Goal: Transaction & Acquisition: Purchase product/service

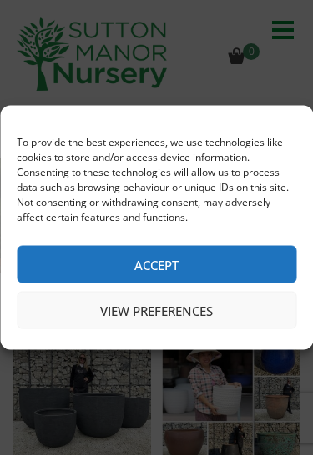
click at [126, 303] on button "View preferences" at bounding box center [156, 311] width 279 height 38
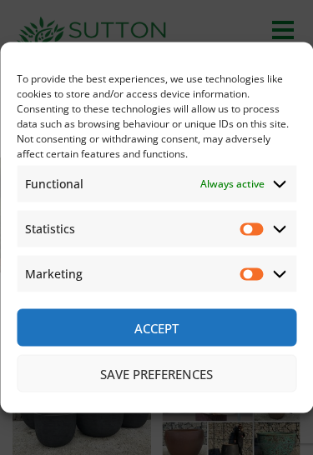
click at [140, 372] on button "Save preferences" at bounding box center [156, 374] width 279 height 38
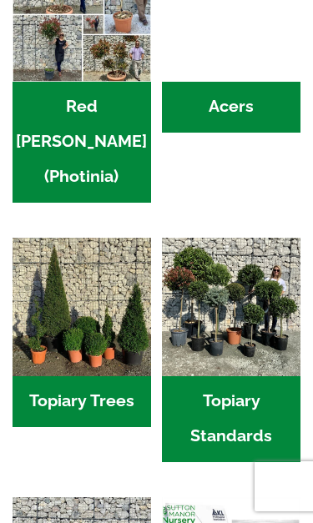
scroll to position [1154, 0]
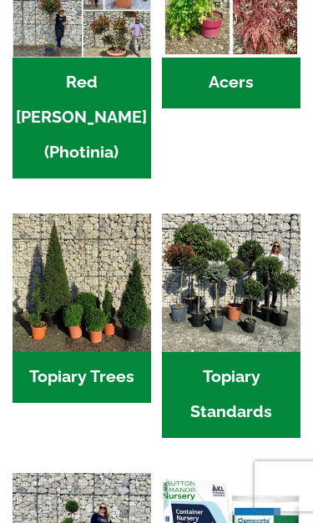
click at [61, 241] on img "Visit product category Topiary Trees" at bounding box center [82, 282] width 138 height 138
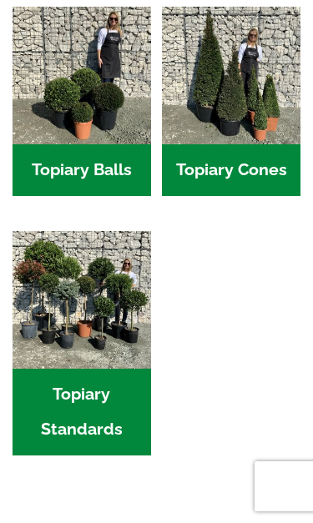
scroll to position [528, 0]
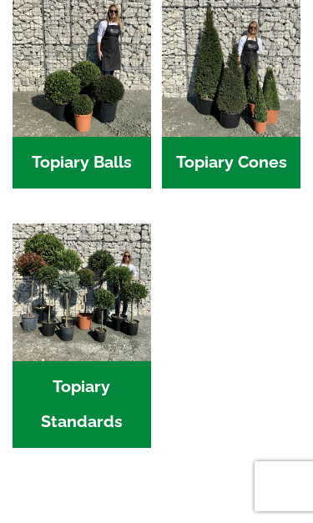
click at [77, 289] on img "Visit product category Topiary Standards" at bounding box center [82, 292] width 138 height 138
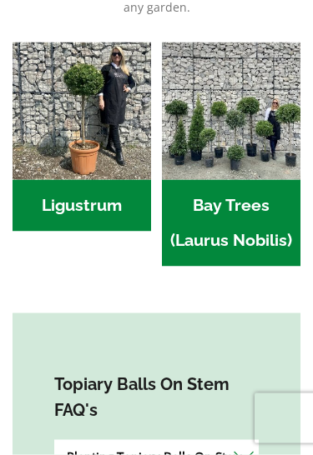
scroll to position [438, 0]
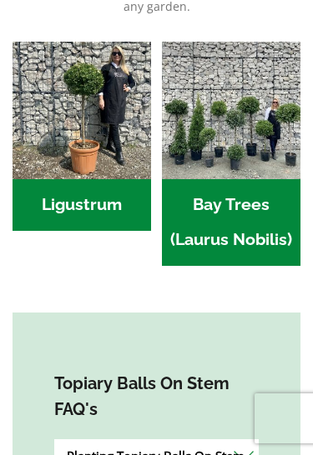
click at [224, 139] on img "Visit product category Bay Trees (Laurus Nobilis)" at bounding box center [231, 111] width 138 height 138
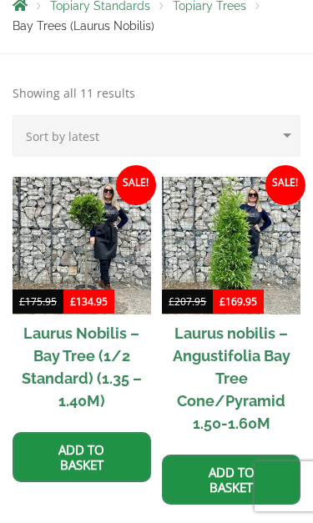
scroll to position [329, 0]
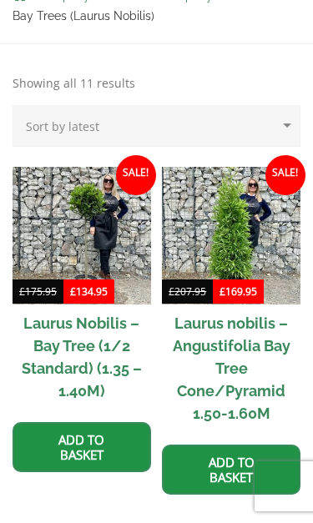
click at [218, 223] on img at bounding box center [231, 236] width 138 height 138
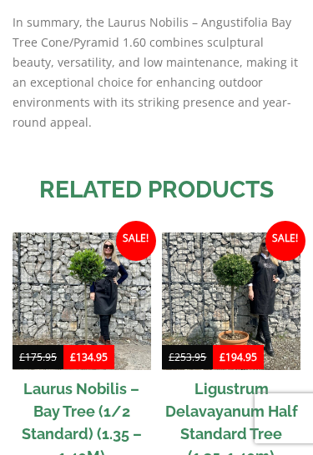
scroll to position [3608, 0]
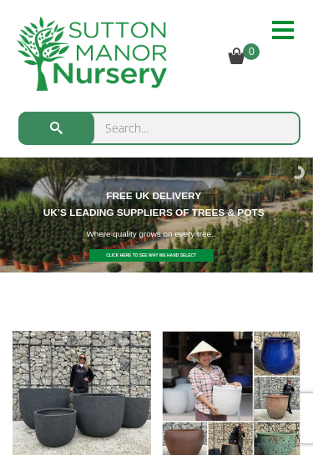
click at [116, 128] on input "search" at bounding box center [159, 128] width 282 height 33
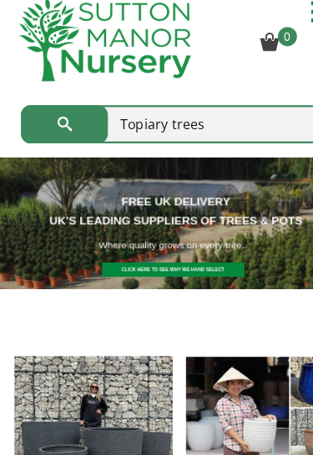
type input "Topiary trees"
click at [57, 128] on span "submit" at bounding box center [57, 128] width 0 height 0
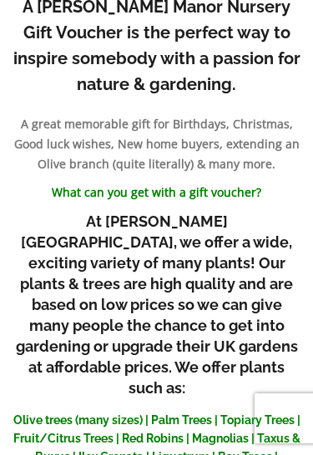
scroll to position [2632, 0]
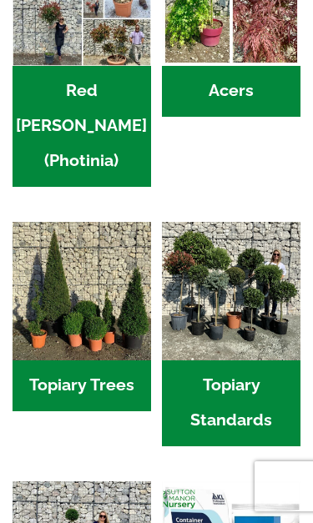
scroll to position [1189, 0]
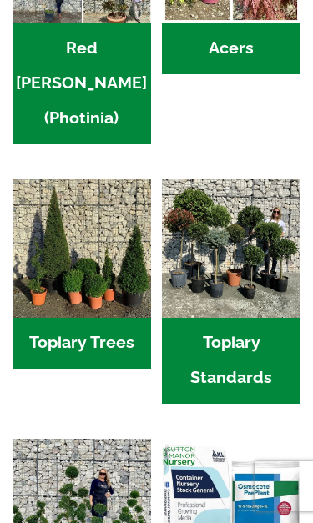
click at [67, 201] on img "Visit product category Topiary Trees" at bounding box center [82, 248] width 138 height 138
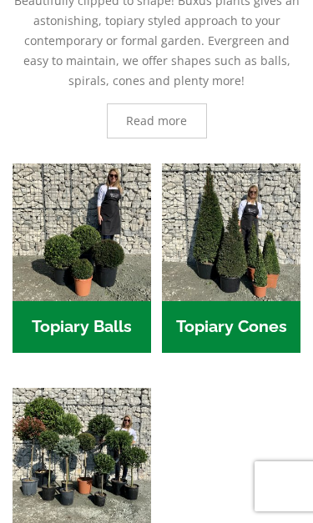
scroll to position [432, 0]
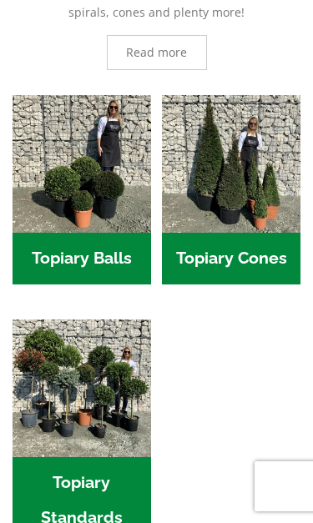
click at [206, 171] on img "Visit product category Topiary Cones" at bounding box center [231, 164] width 138 height 138
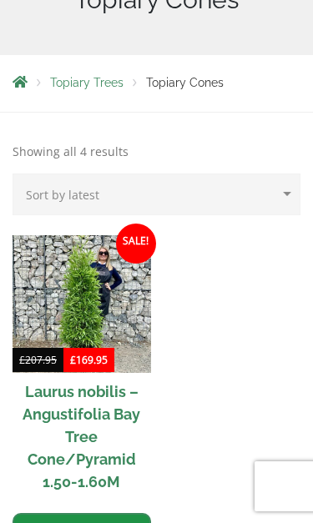
scroll to position [299, 0]
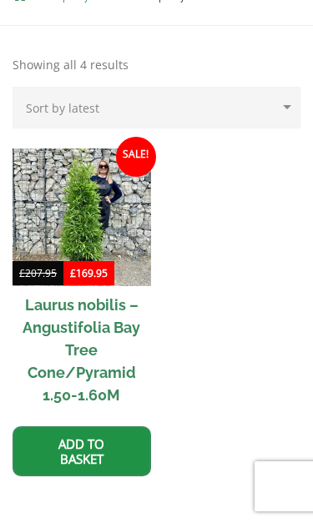
click at [68, 213] on img at bounding box center [82, 217] width 138 height 138
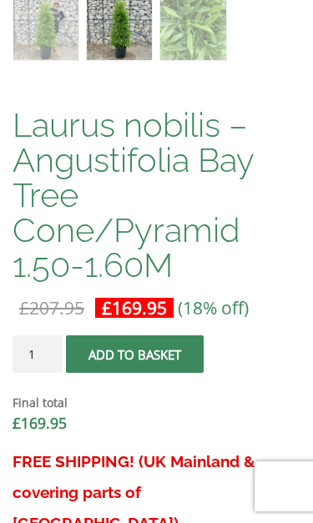
scroll to position [913, 0]
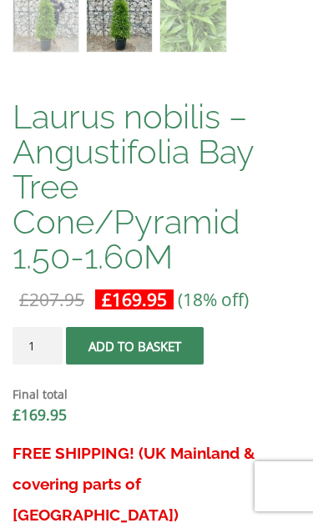
click at [32, 344] on input "1" at bounding box center [38, 346] width 50 height 38
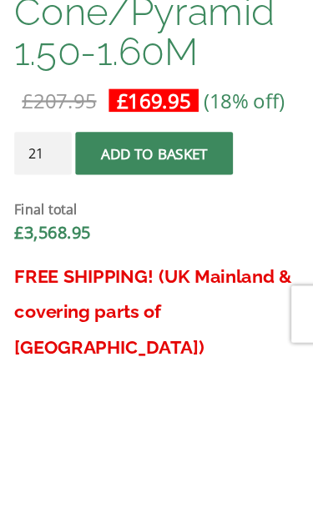
type input "1"
click at [53, 327] on input "1" at bounding box center [38, 346] width 50 height 38
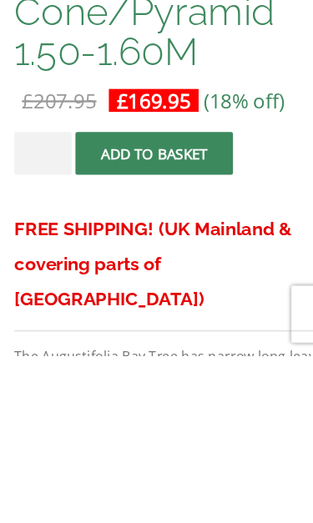
type input "2"
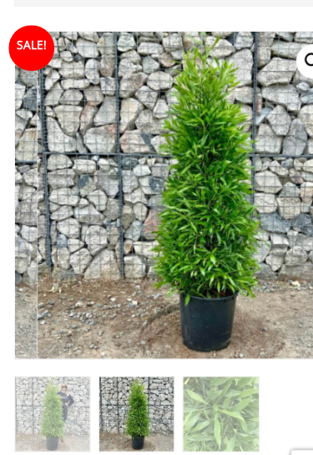
scroll to position [566, 0]
